Goal: Task Accomplishment & Management: Complete application form

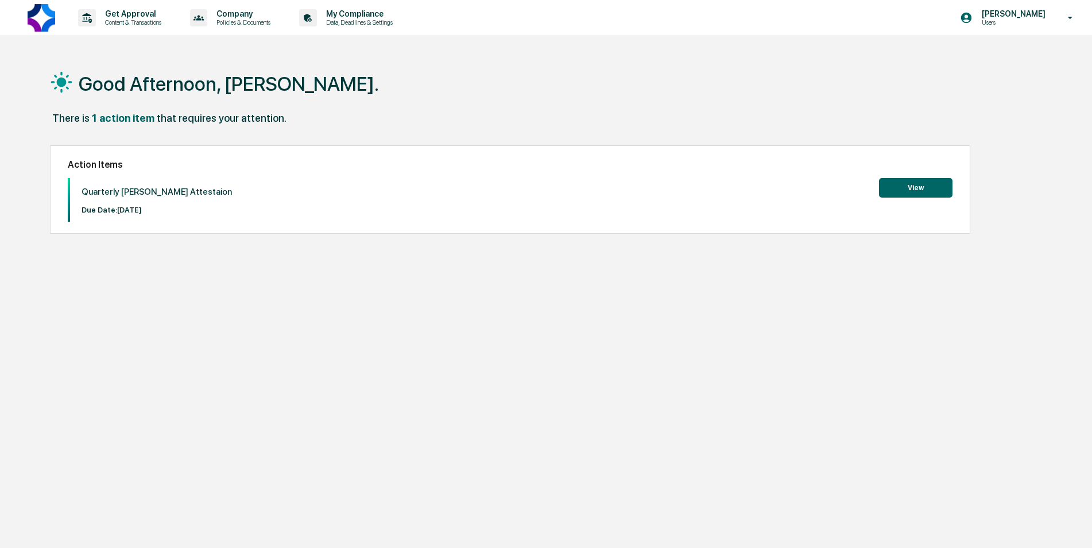
click at [926, 187] on button "View" at bounding box center [915, 188] width 73 height 20
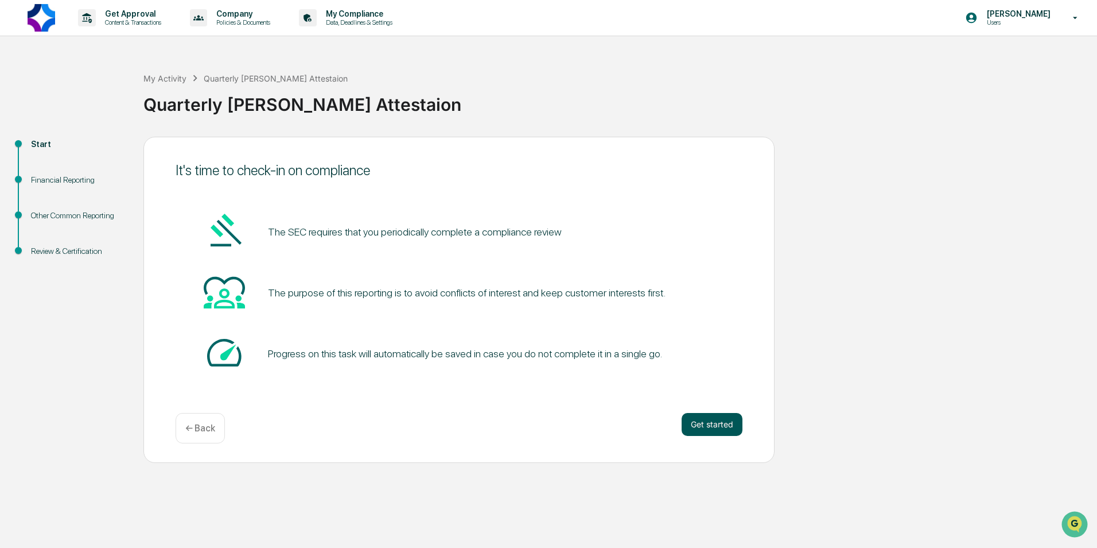
click at [714, 420] on button "Get started" at bounding box center [712, 424] width 61 height 23
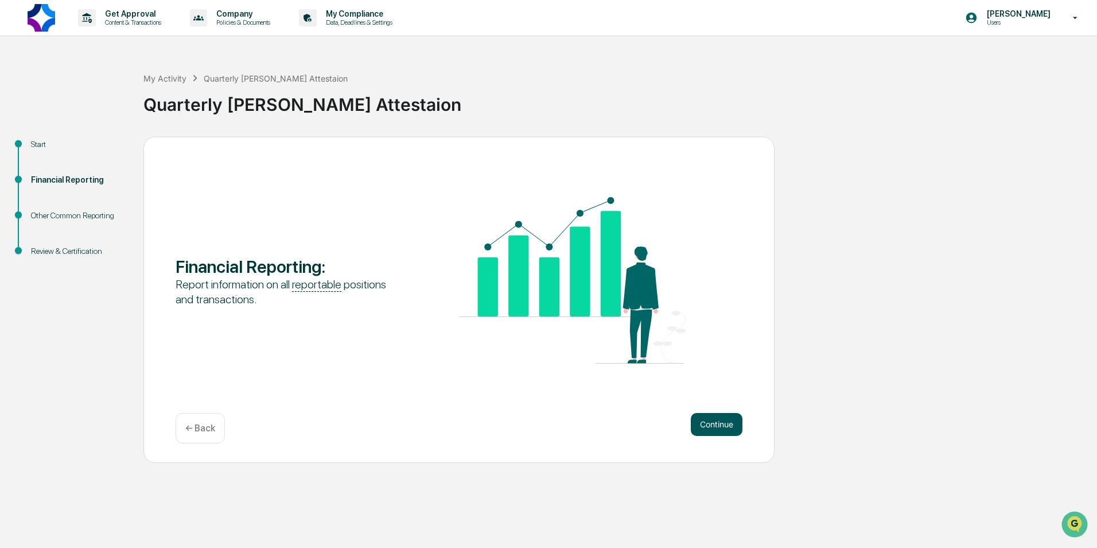
click at [719, 430] on button "Continue" at bounding box center [717, 424] width 52 height 23
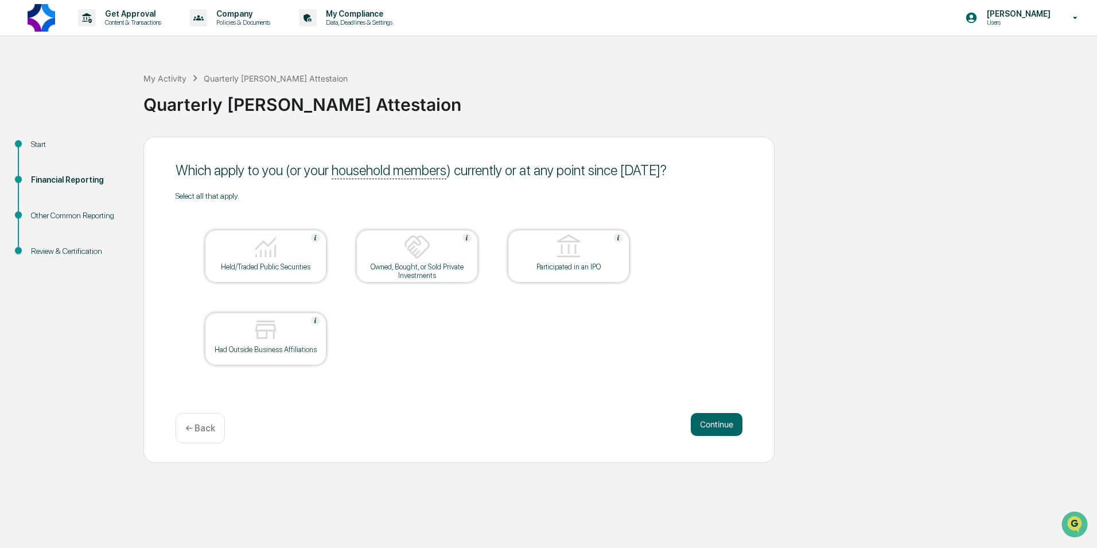
click at [253, 264] on div "Held/Traded Public Securities" at bounding box center [265, 266] width 103 height 9
click at [729, 428] on button "Continue" at bounding box center [717, 424] width 52 height 23
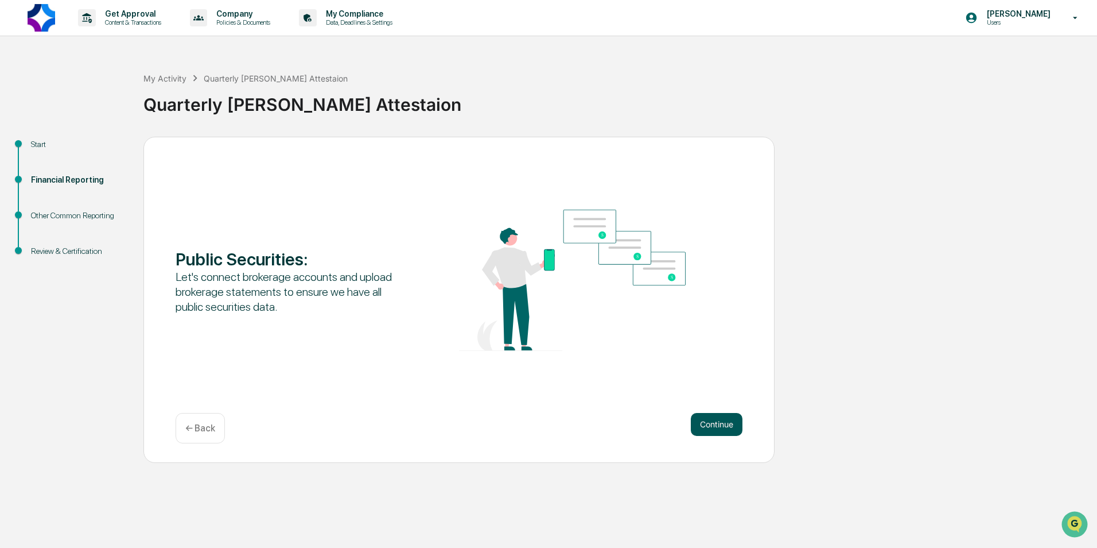
click at [728, 428] on button "Continue" at bounding box center [717, 424] width 52 height 23
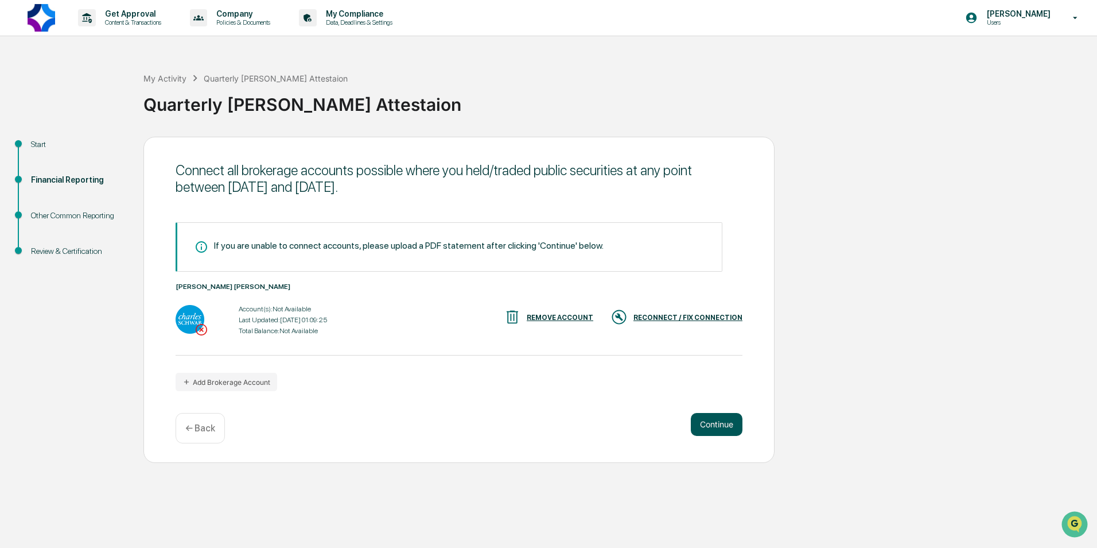
click at [727, 424] on button "Continue" at bounding box center [717, 424] width 52 height 23
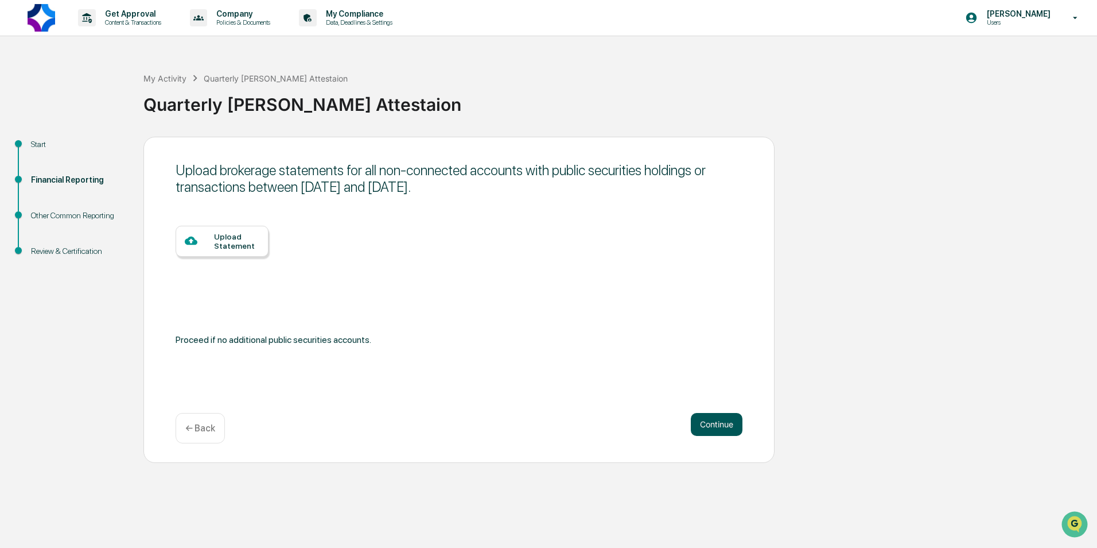
click at [729, 428] on button "Continue" at bounding box center [717, 424] width 52 height 23
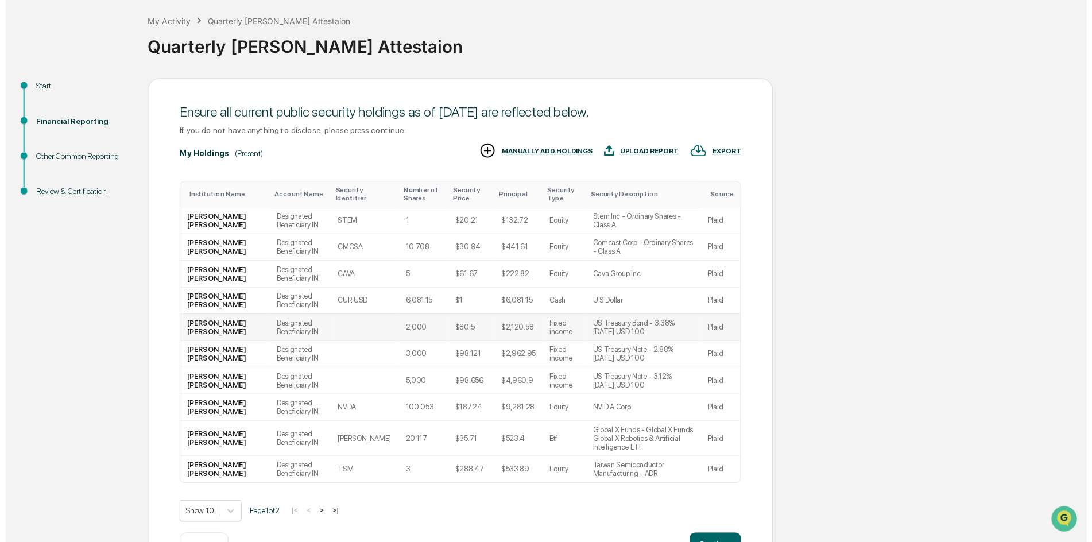
scroll to position [89, 0]
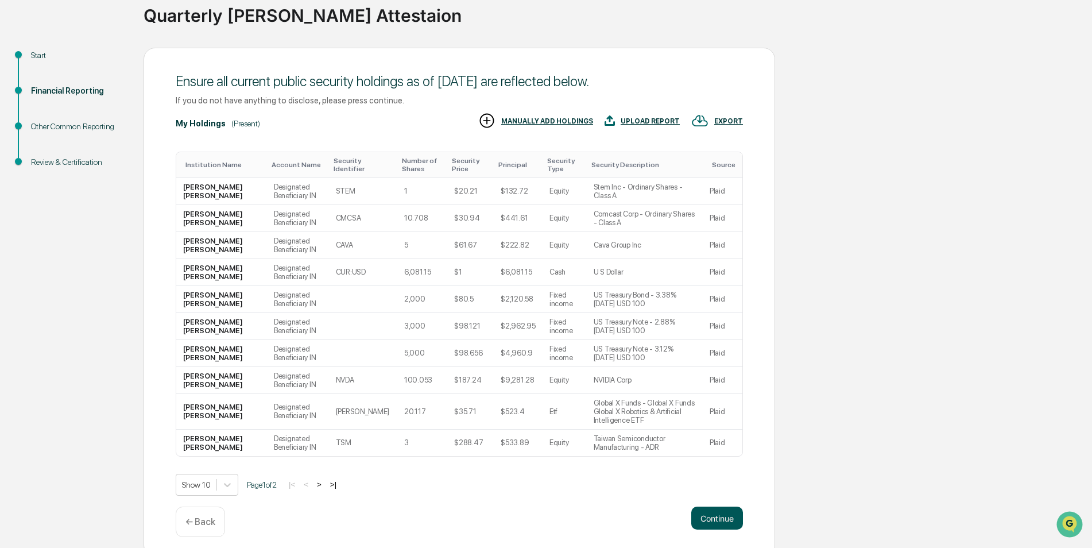
click at [715, 509] on button "Continue" at bounding box center [717, 517] width 52 height 23
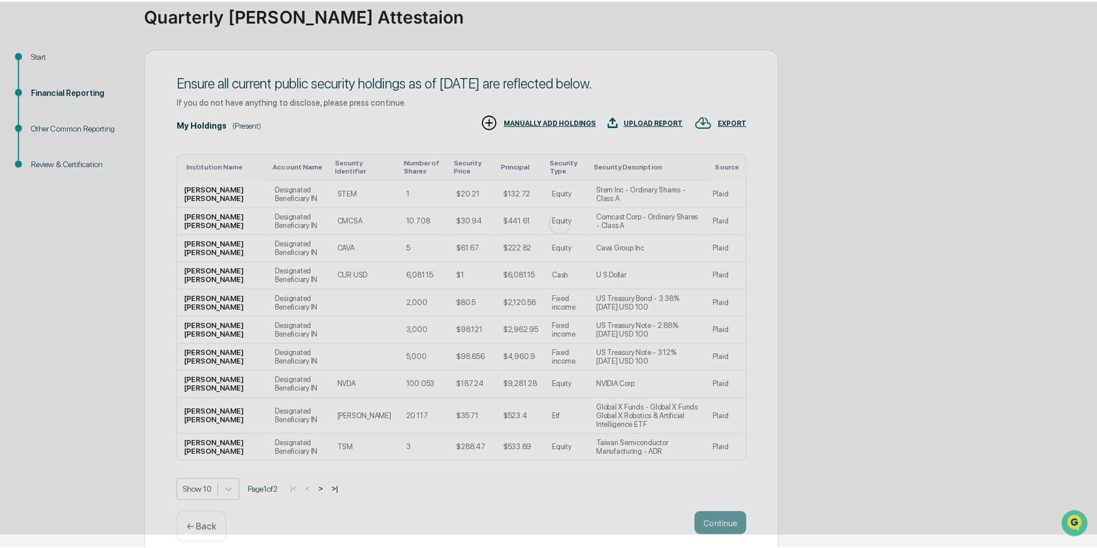
scroll to position [0, 0]
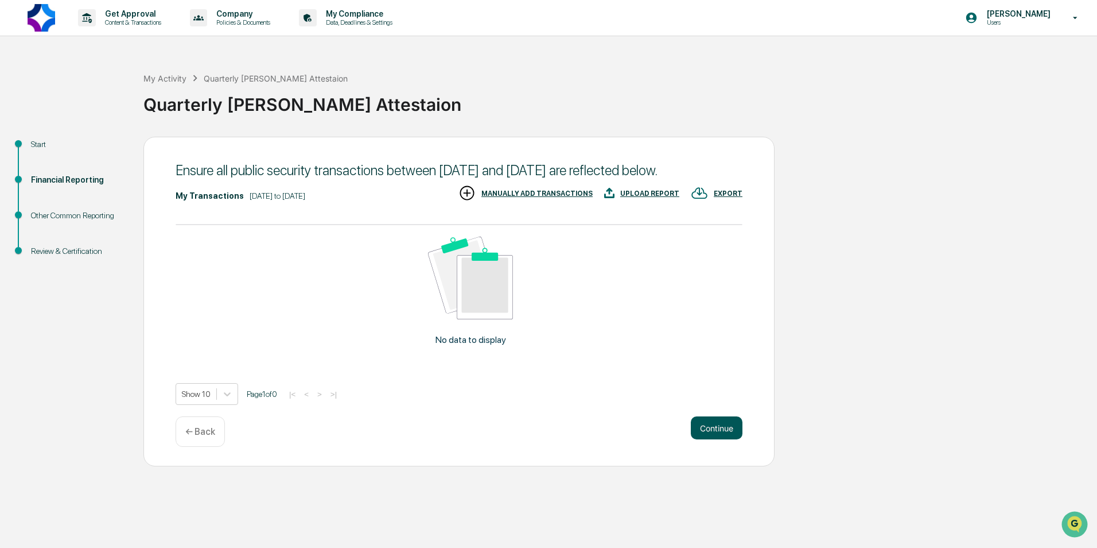
click at [713, 438] on button "Continue" at bounding box center [717, 427] width 52 height 23
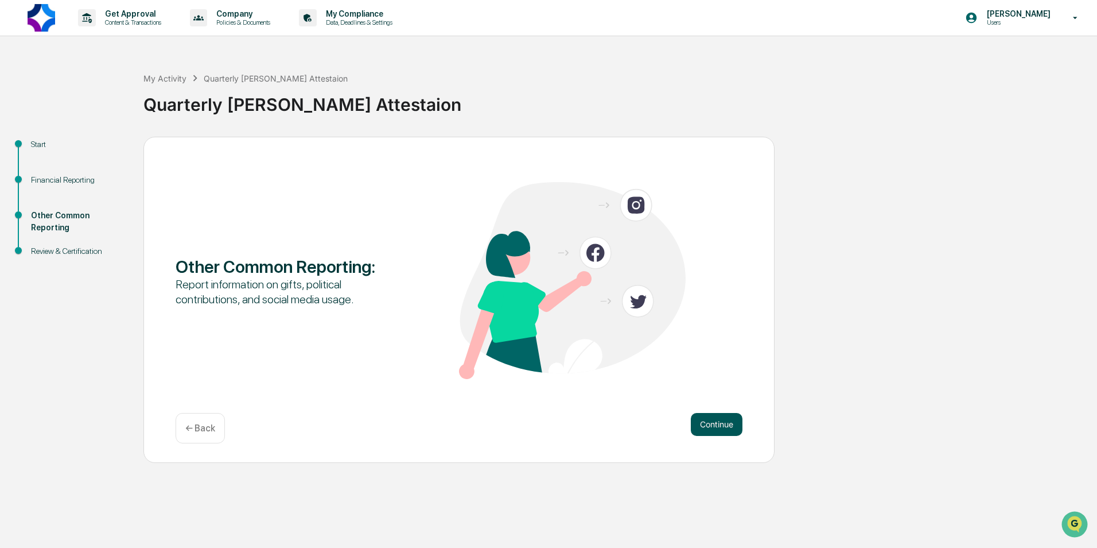
click at [707, 424] on button "Continue" at bounding box center [717, 424] width 52 height 23
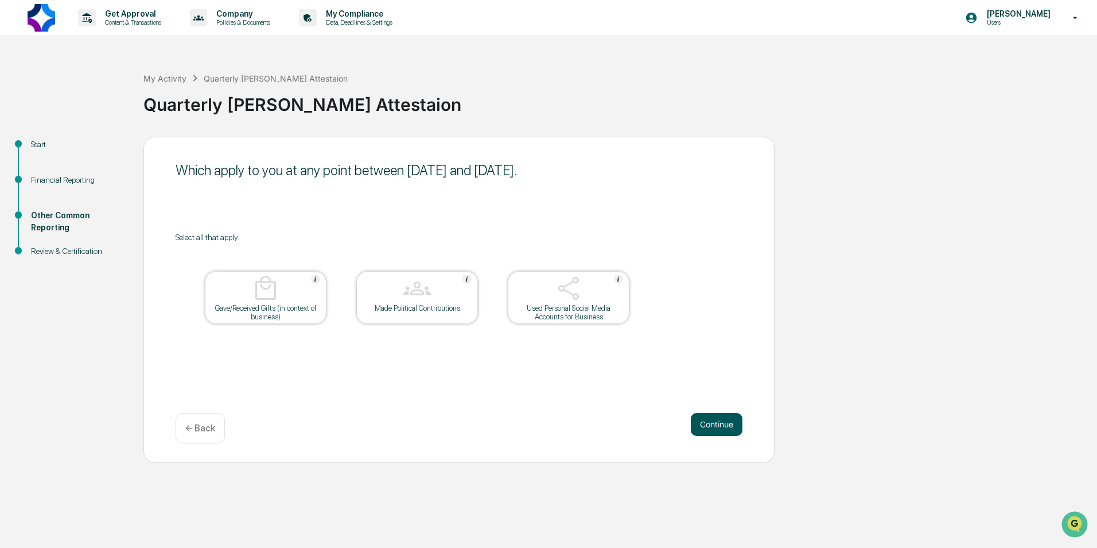
click at [738, 428] on button "Continue" at bounding box center [717, 424] width 52 height 23
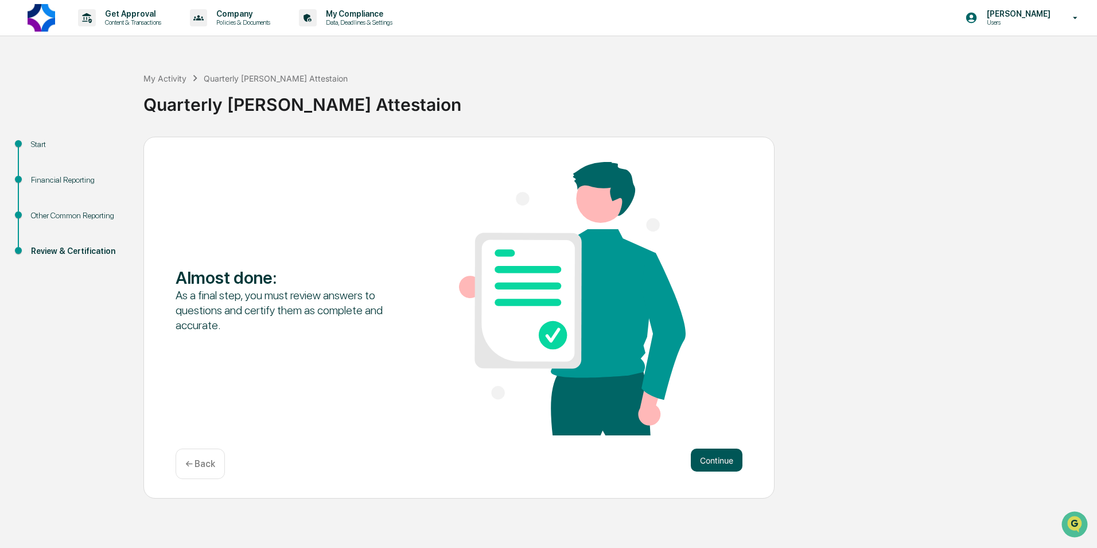
click at [712, 461] on button "Continue" at bounding box center [717, 459] width 52 height 23
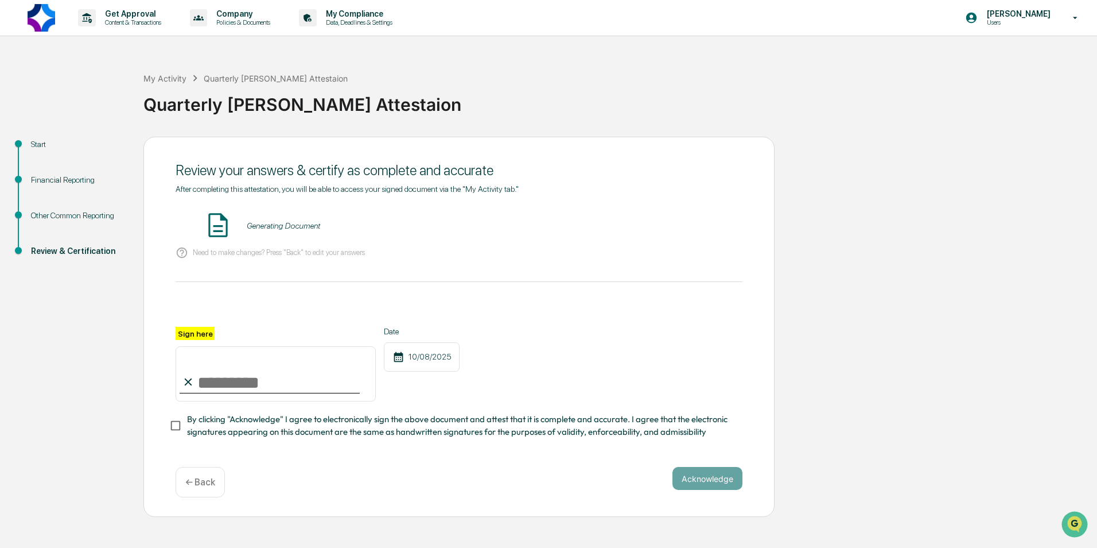
click at [236, 375] on input "Sign here" at bounding box center [276, 373] width 200 height 55
type input "**********"
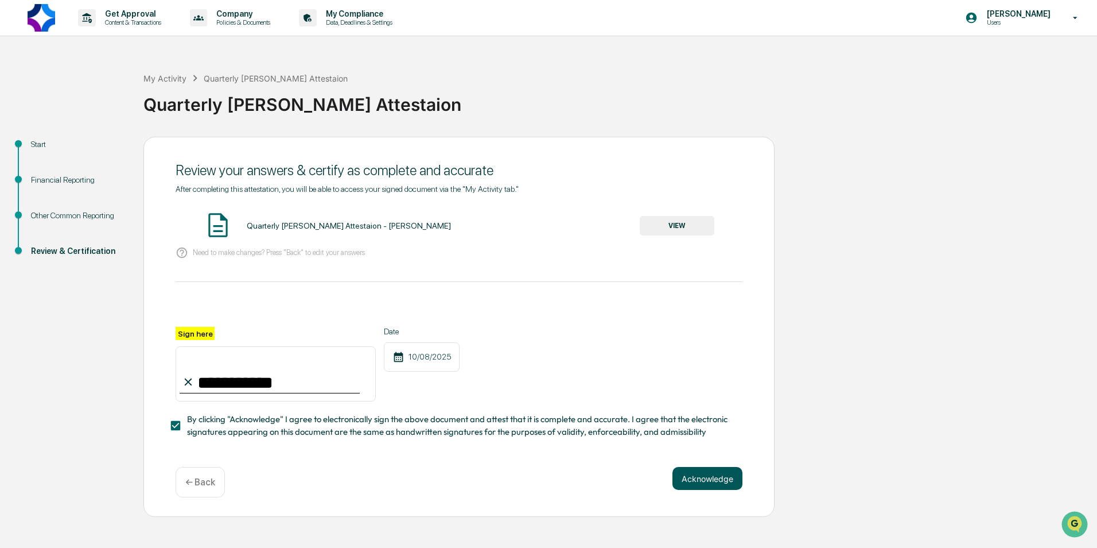
click at [721, 486] on button "Acknowledge" at bounding box center [708, 478] width 70 height 23
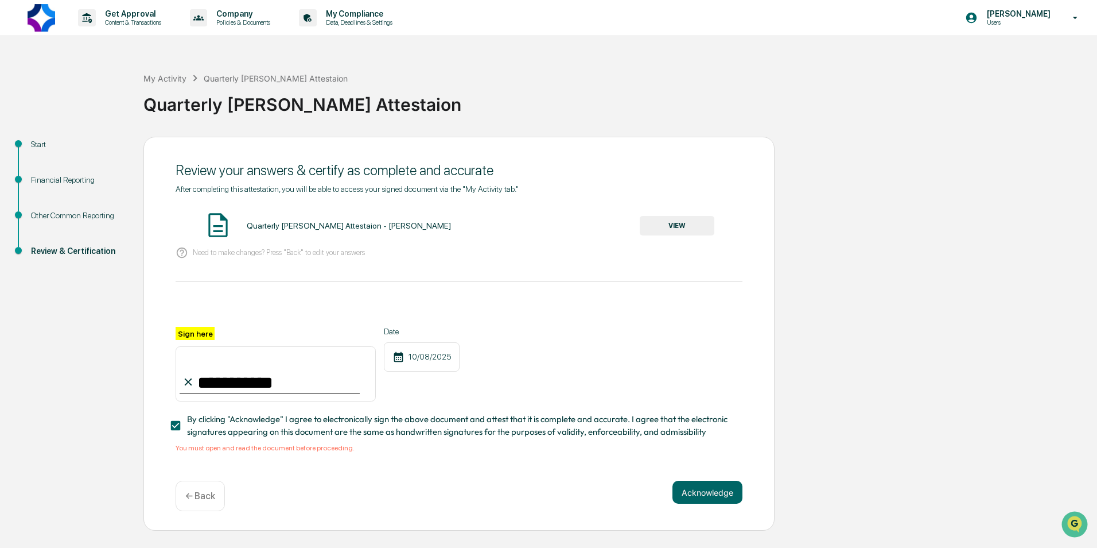
click at [660, 221] on button "VIEW" at bounding box center [677, 226] width 75 height 20
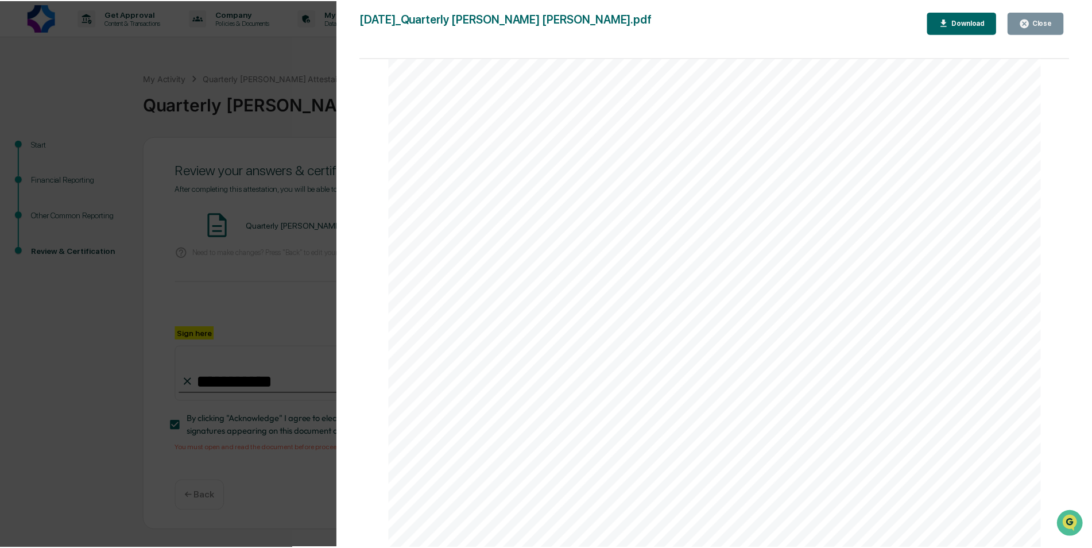
scroll to position [3361, 0]
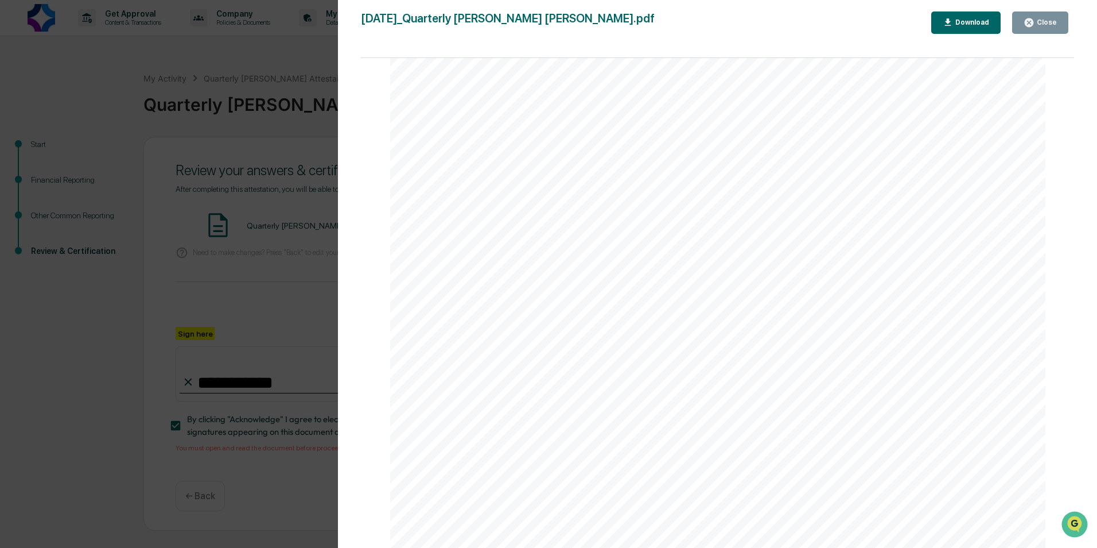
click at [1030, 18] on icon "button" at bounding box center [1029, 22] width 11 height 11
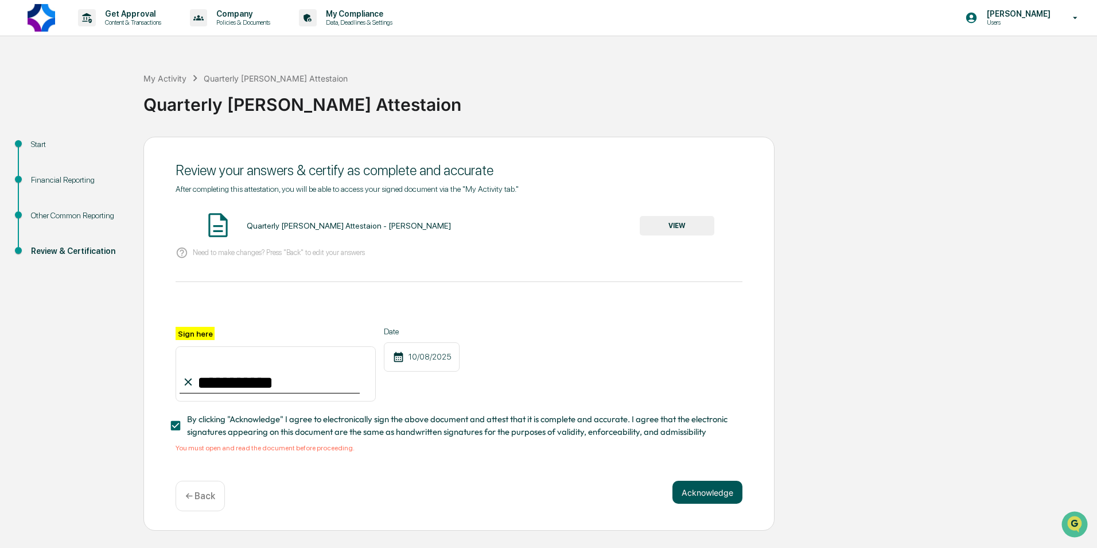
click at [703, 503] on button "Acknowledge" at bounding box center [708, 491] width 70 height 23
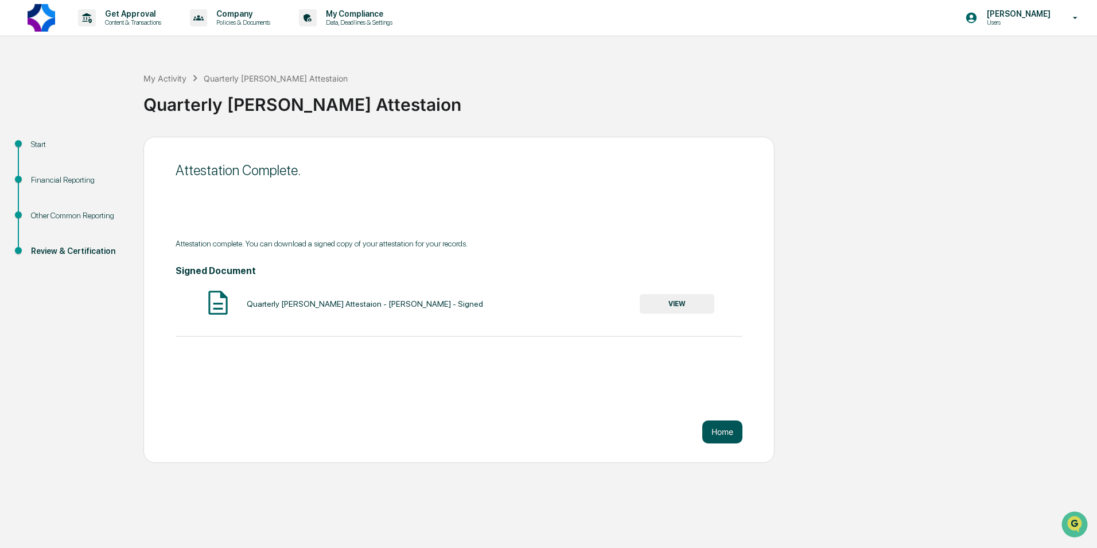
click at [720, 433] on button "Home" at bounding box center [723, 431] width 40 height 23
